Goal: Task Accomplishment & Management: Manage account settings

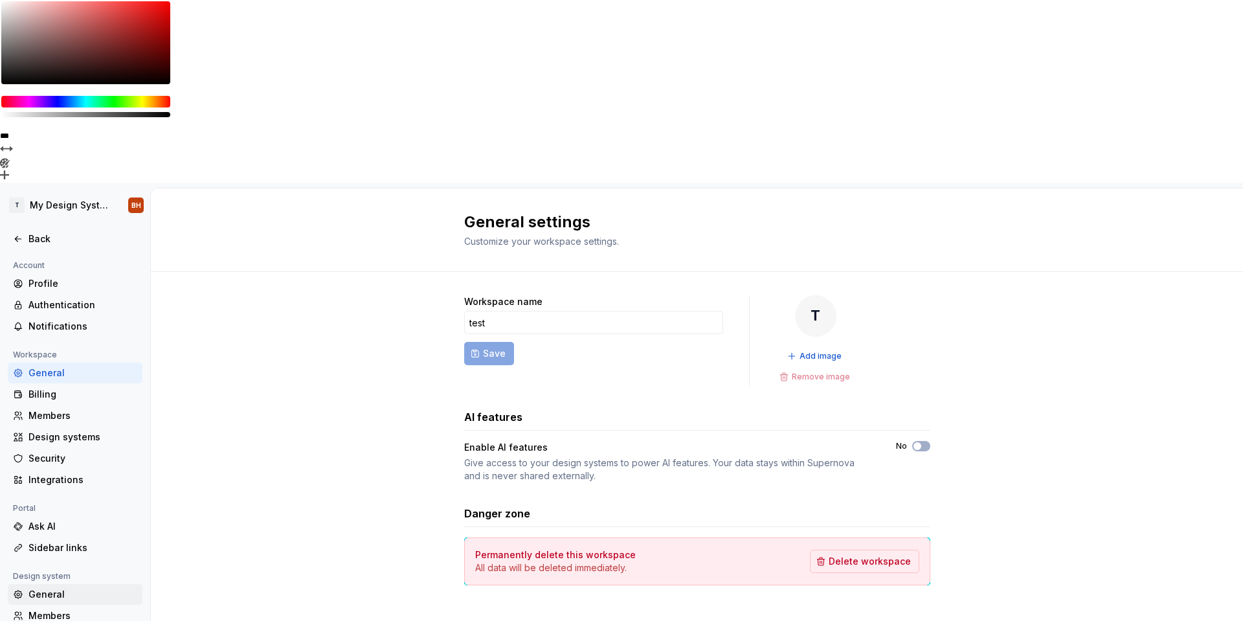
click at [63, 588] on div "General" at bounding box center [82, 594] width 109 height 13
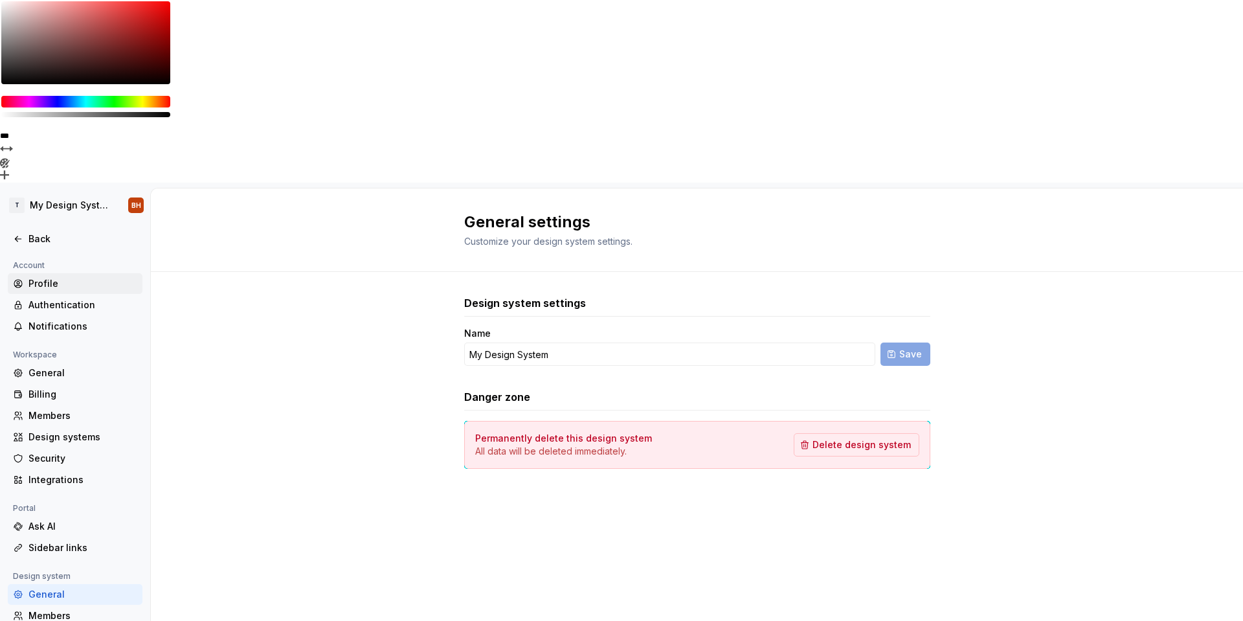
click at [44, 277] on div "Profile" at bounding box center [82, 283] width 109 height 13
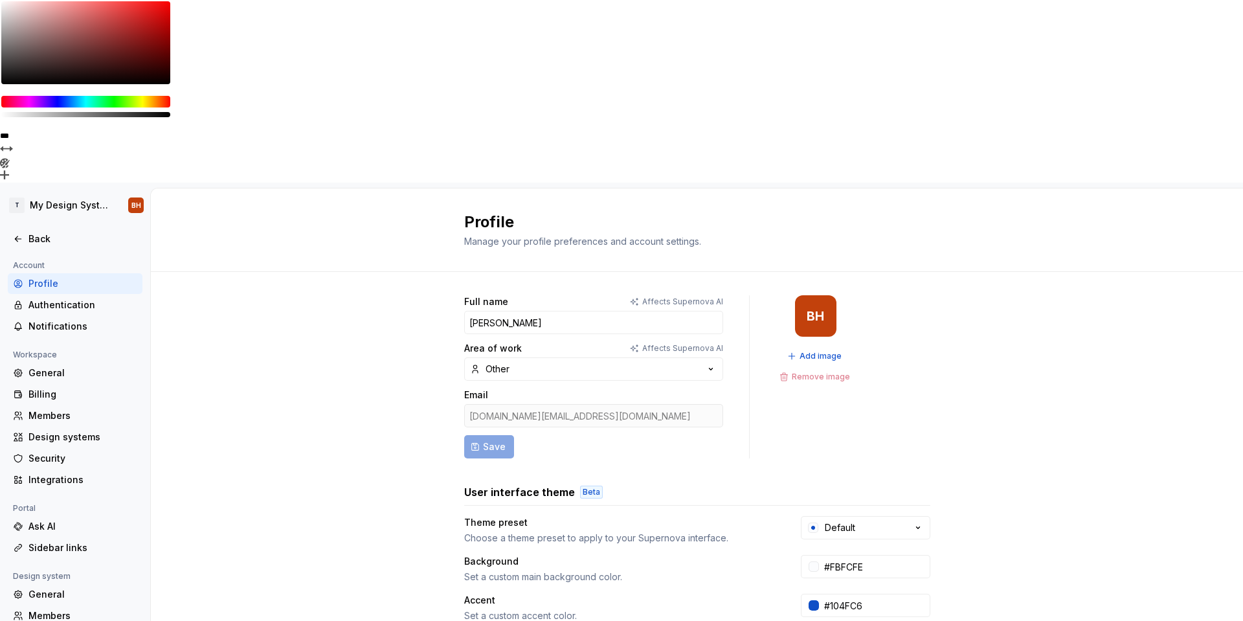
scroll to position [121, 0]
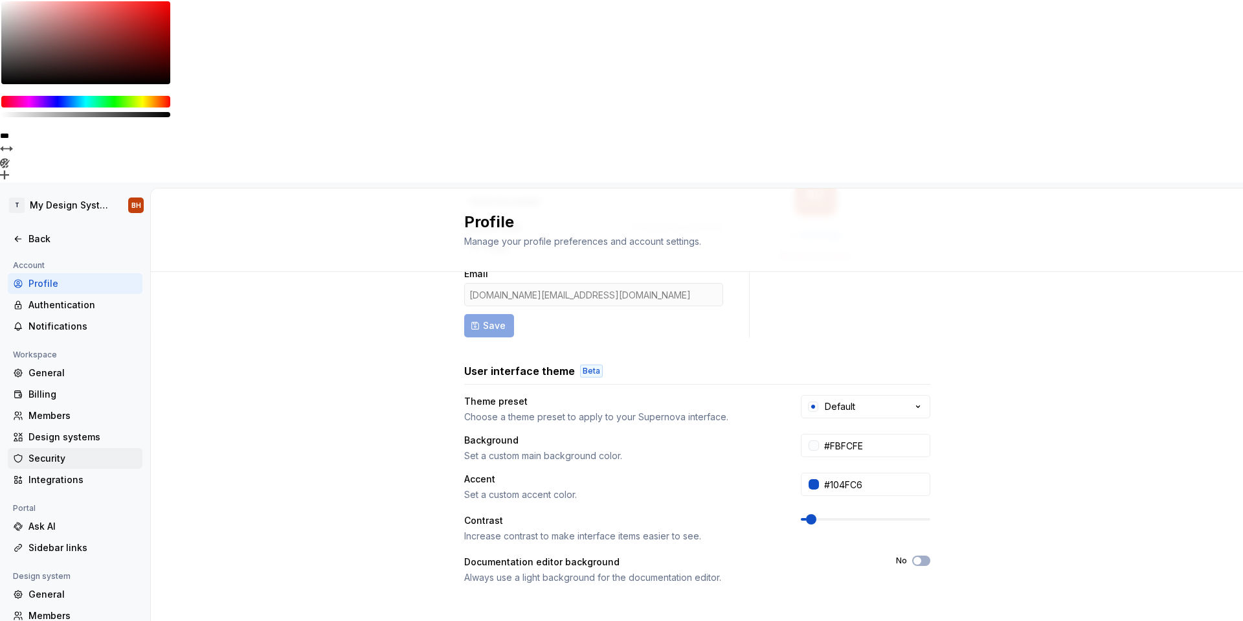
click at [31, 452] on div "Security" at bounding box center [82, 458] width 109 height 13
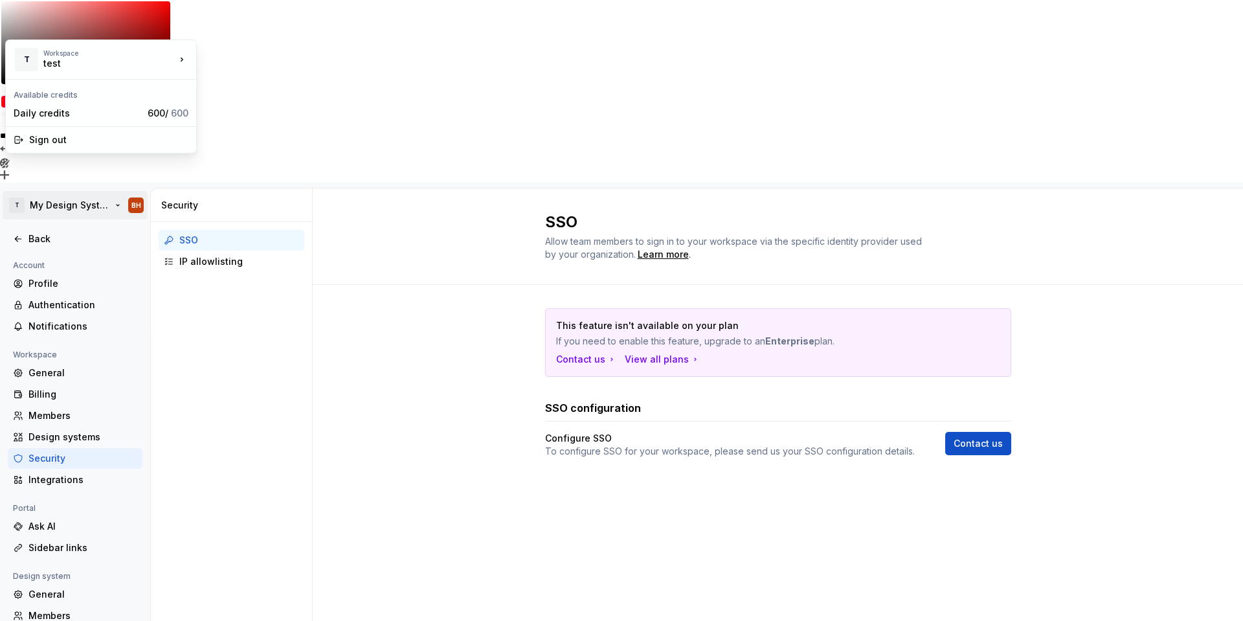
click at [63, 26] on html "**********" at bounding box center [621, 310] width 1243 height 621
click at [65, 144] on div "Sign out" at bounding box center [108, 139] width 159 height 13
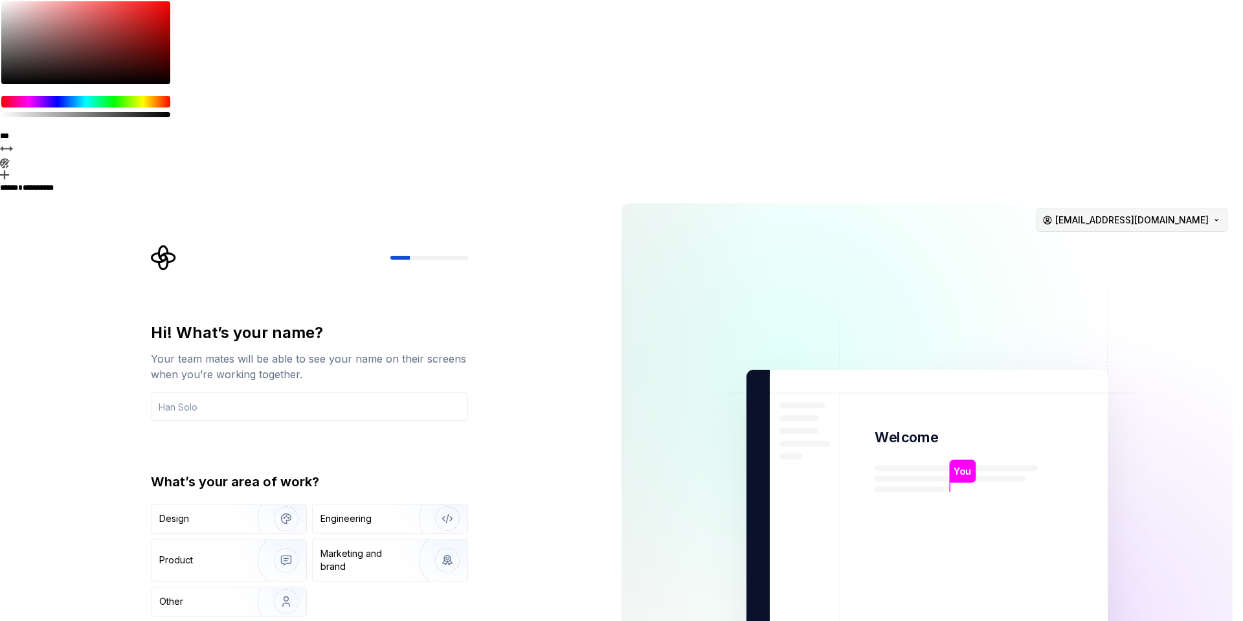
click at [1148, 27] on html "**********" at bounding box center [621, 310] width 1243 height 621
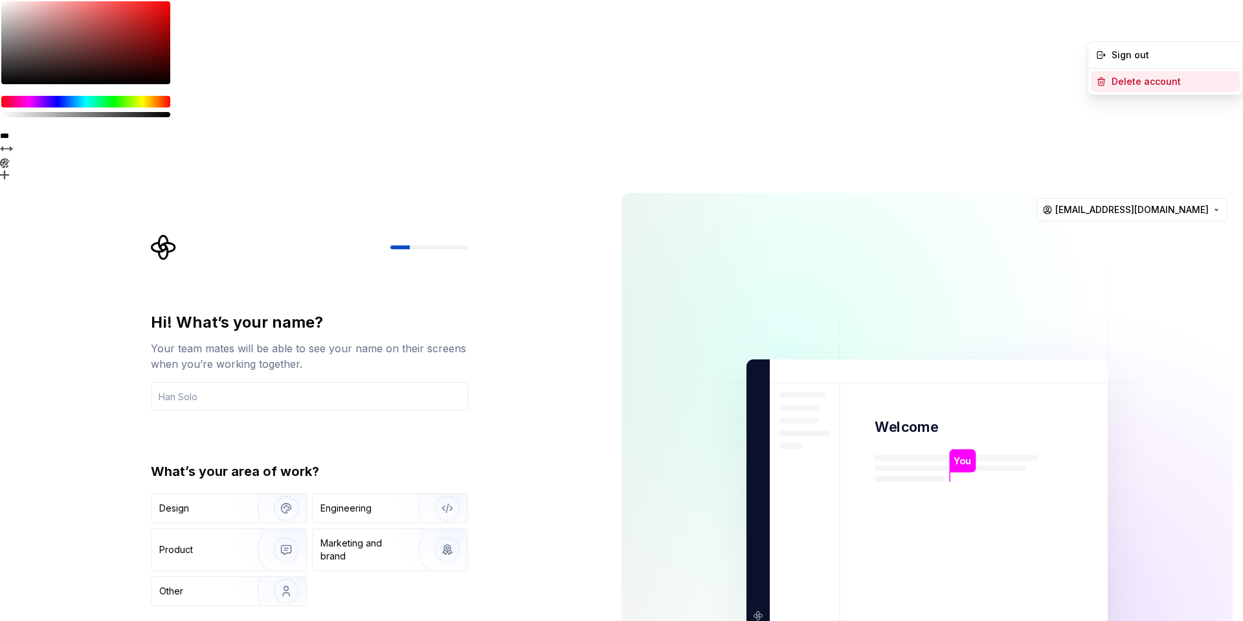
click at [1135, 78] on div "Delete account" at bounding box center [1173, 81] width 123 height 13
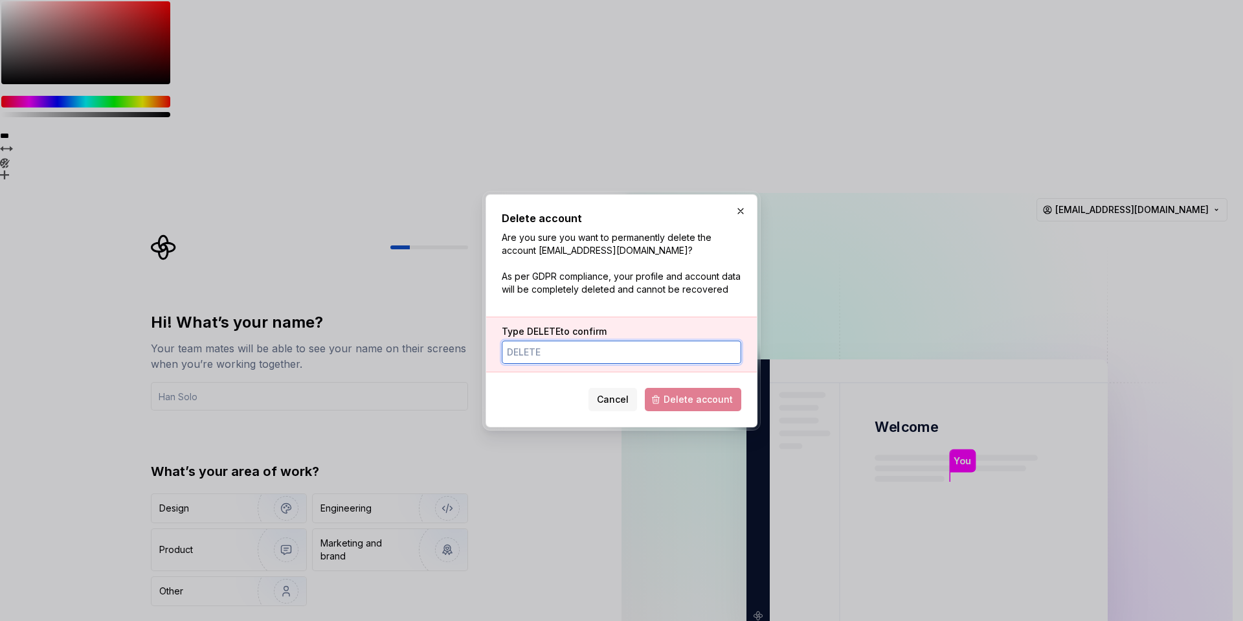
click at [595, 352] on input "Type DELETE to confirm" at bounding box center [622, 352] width 240 height 23
type input "DELETE"
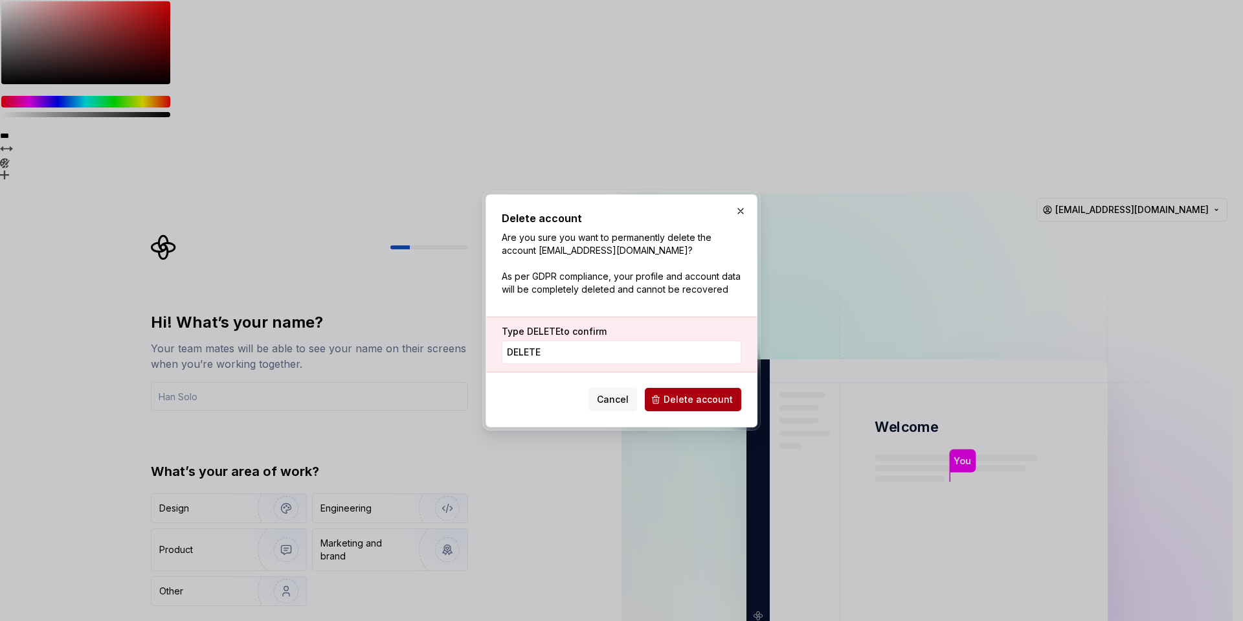
click at [704, 397] on span "Delete account" at bounding box center [698, 399] width 69 height 13
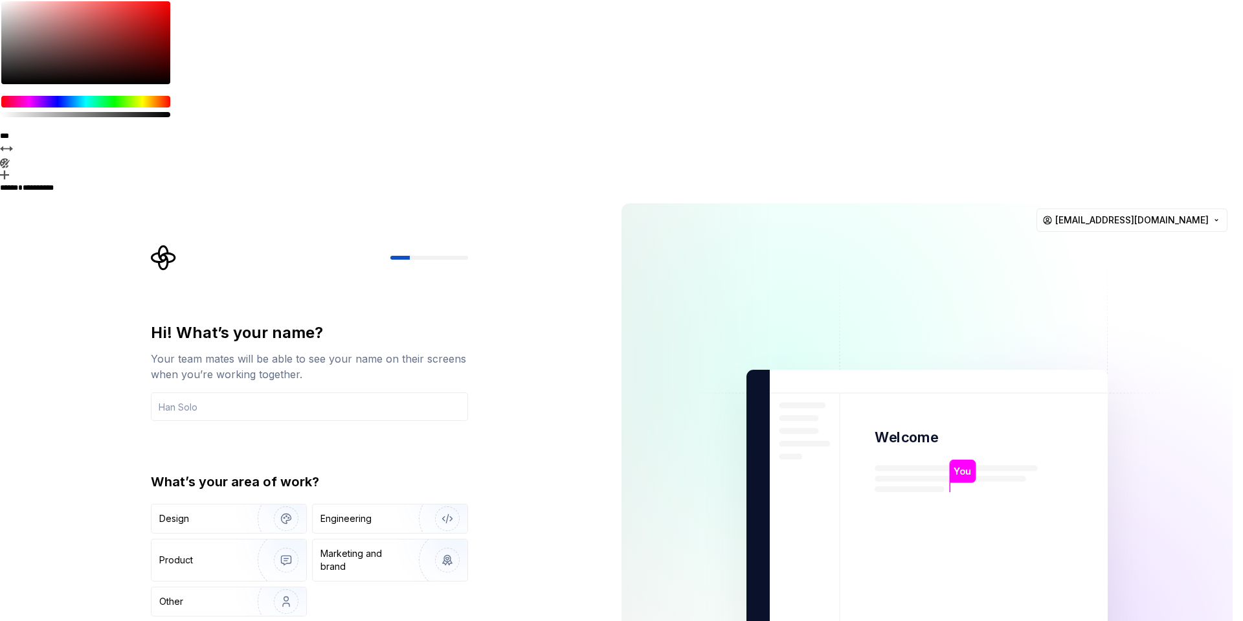
click at [339, 323] on div "Hi! What’s your name? Your team mates will be able to see your name on their sc…" at bounding box center [309, 470] width 317 height 294
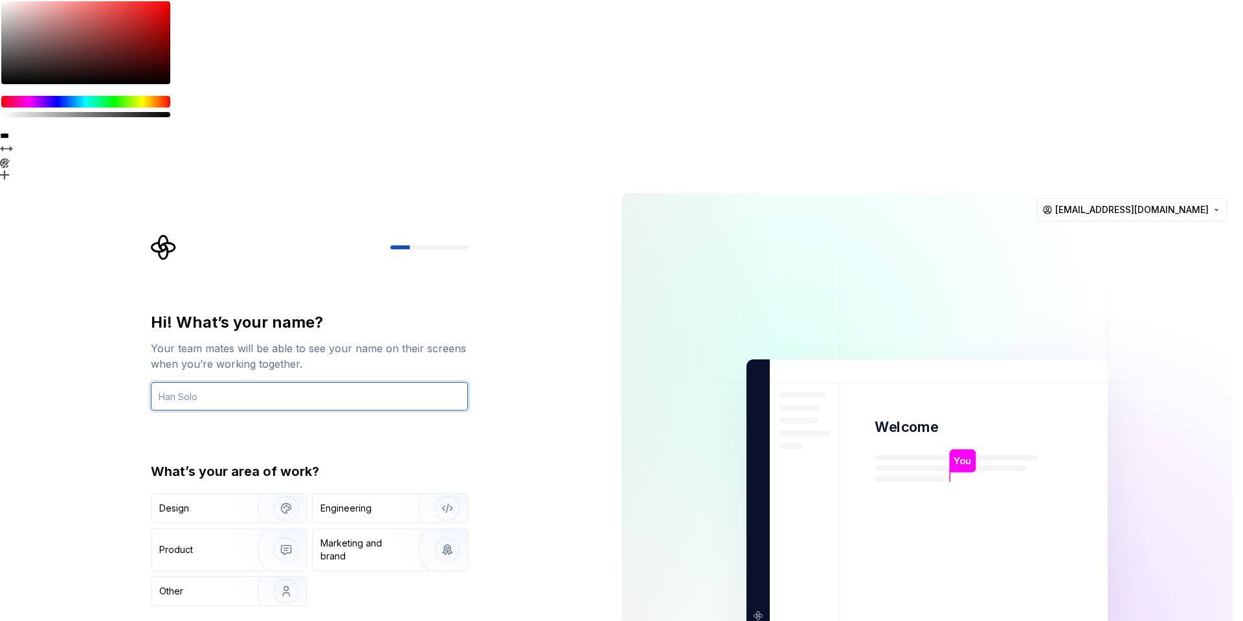
click at [208, 382] on input "text" at bounding box center [309, 396] width 317 height 28
type input "Ben"
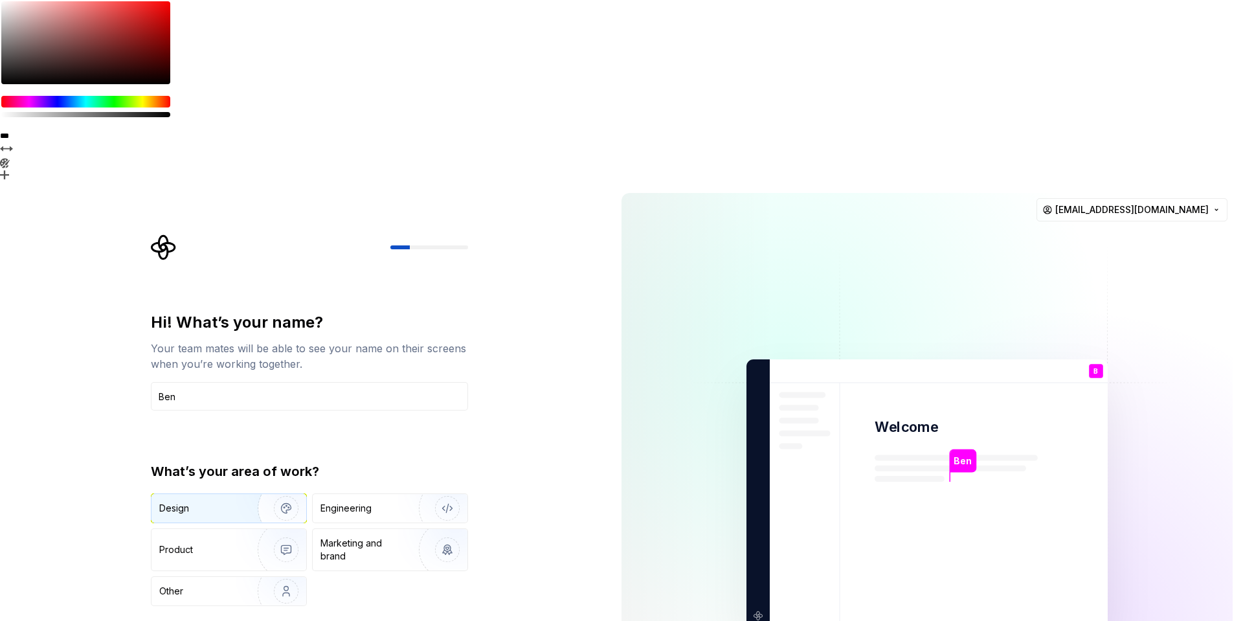
click at [214, 502] on div "Design" at bounding box center [200, 508] width 82 height 13
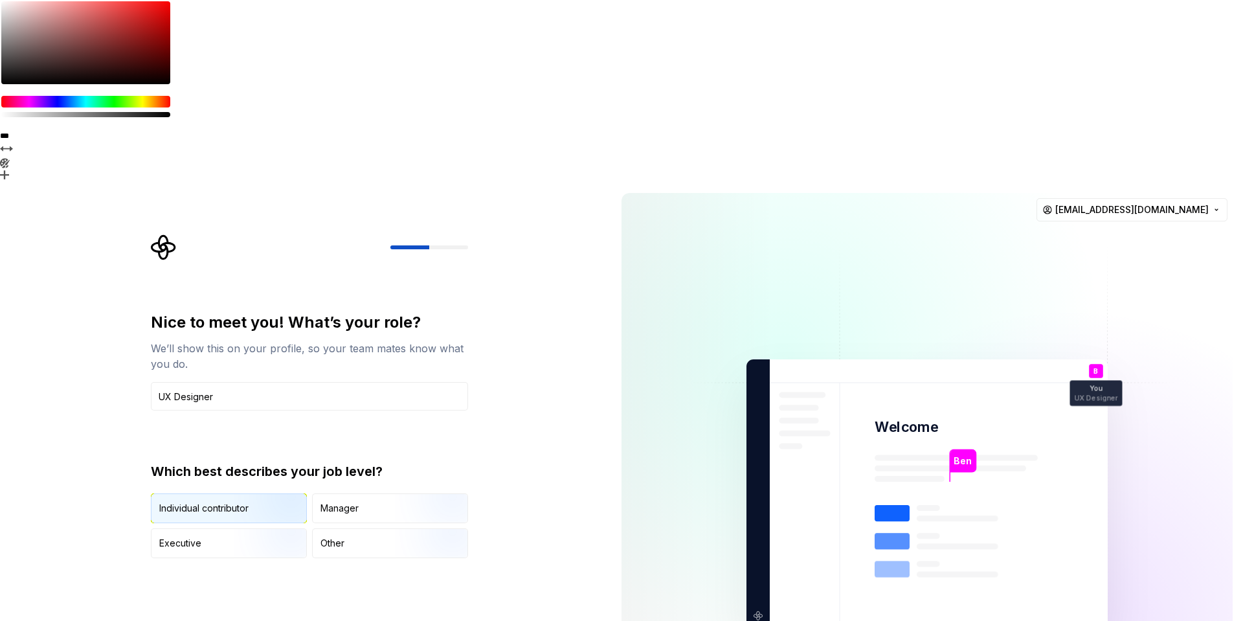
type input "UX Designer"
click at [238, 481] on img "button" at bounding box center [275, 524] width 83 height 87
click at [365, 494] on div "Manager" at bounding box center [390, 508] width 155 height 28
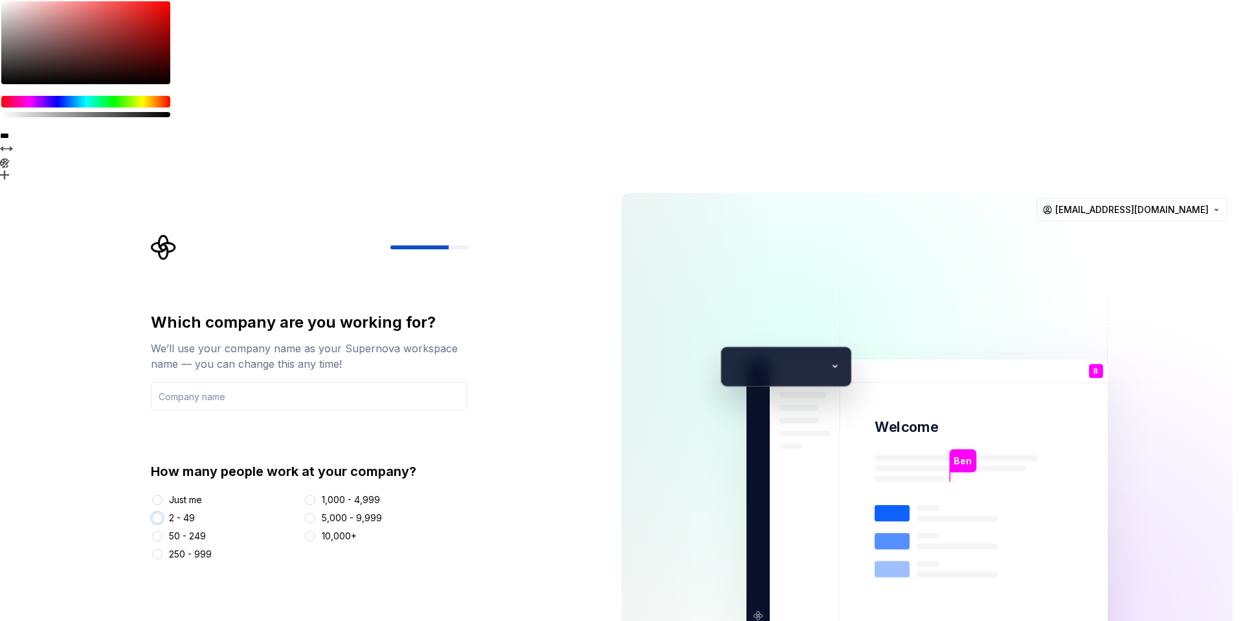
click at [158, 513] on button "2 - 49" at bounding box center [157, 518] width 10 height 10
click at [249, 382] on input "text" at bounding box center [309, 396] width 317 height 28
type input "Zoox"
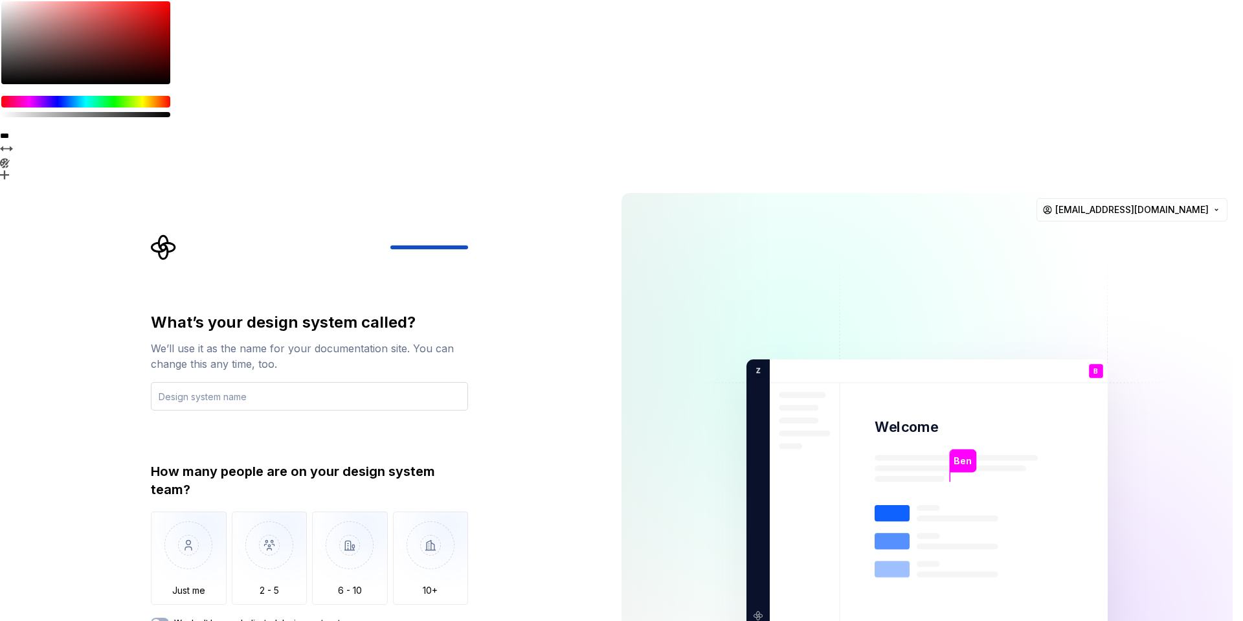
click at [304, 382] on input "text" at bounding box center [309, 396] width 317 height 28
type input "Zoox-UI"
click at [361, 512] on img "button" at bounding box center [350, 555] width 76 height 87
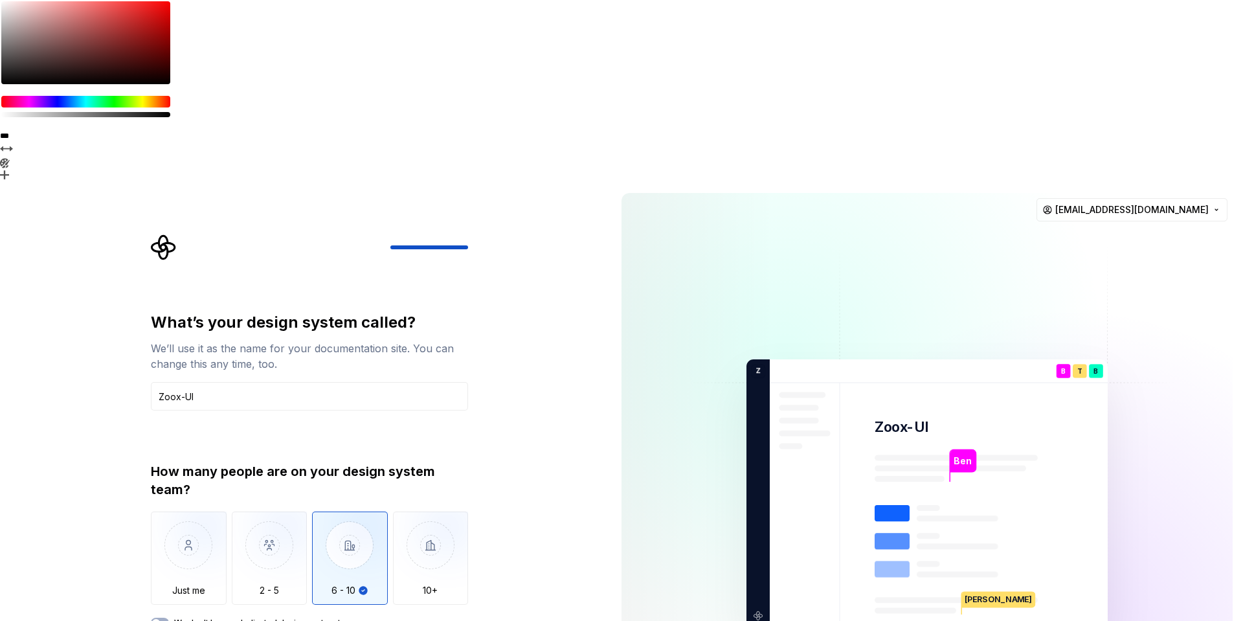
click at [267, 618] on label "We don't have a dedicated design system team" at bounding box center [265, 623] width 183 height 10
click at [169, 618] on button "We don't have a dedicated design system team" at bounding box center [160, 623] width 18 height 10
